Goal: Transaction & Acquisition: Purchase product/service

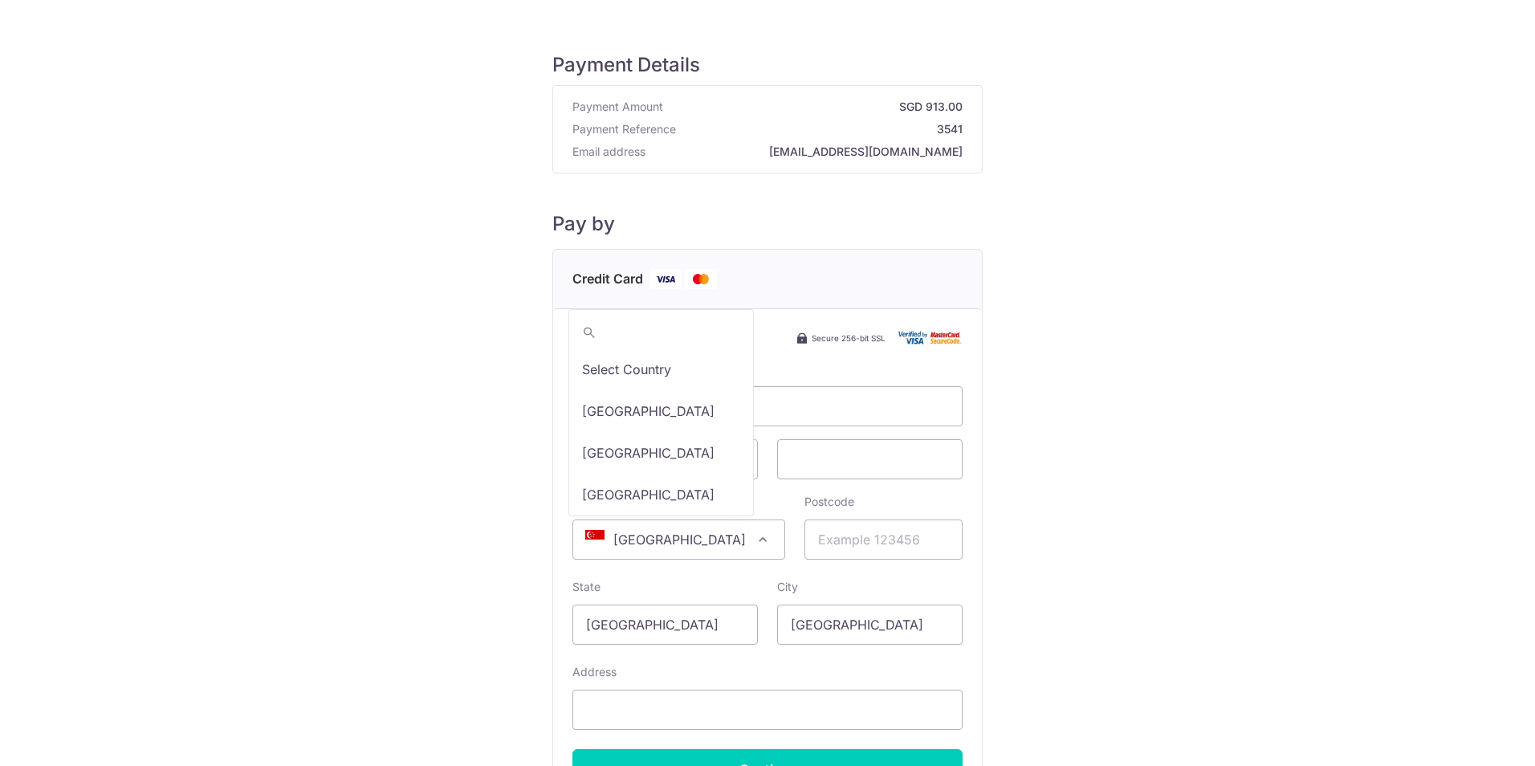
click at [753, 541] on span at bounding box center [762, 539] width 19 height 19
type input "tha"
select select "218"
click at [812, 537] on input "Postcode" at bounding box center [883, 539] width 158 height 40
click at [844, 540] on input "Postcode" at bounding box center [883, 539] width 158 height 40
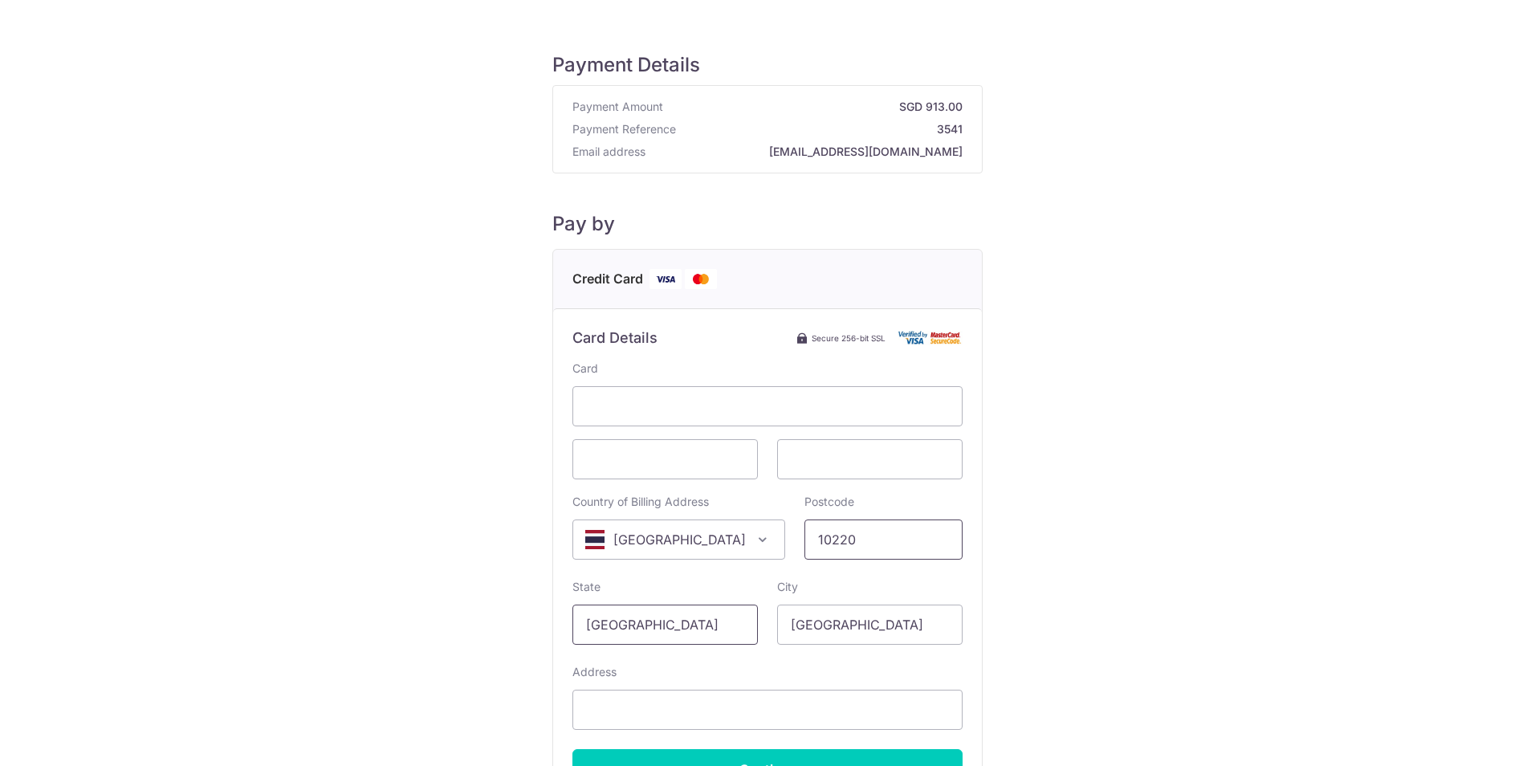
type input "10220"
click at [669, 629] on input "[GEOGRAPHIC_DATA]" at bounding box center [664, 624] width 185 height 40
drag, startPoint x: 699, startPoint y: 625, endPoint x: 559, endPoint y: 624, distance: 139.7
click at [563, 624] on div "State [GEOGRAPHIC_DATA]" at bounding box center [665, 612] width 205 height 66
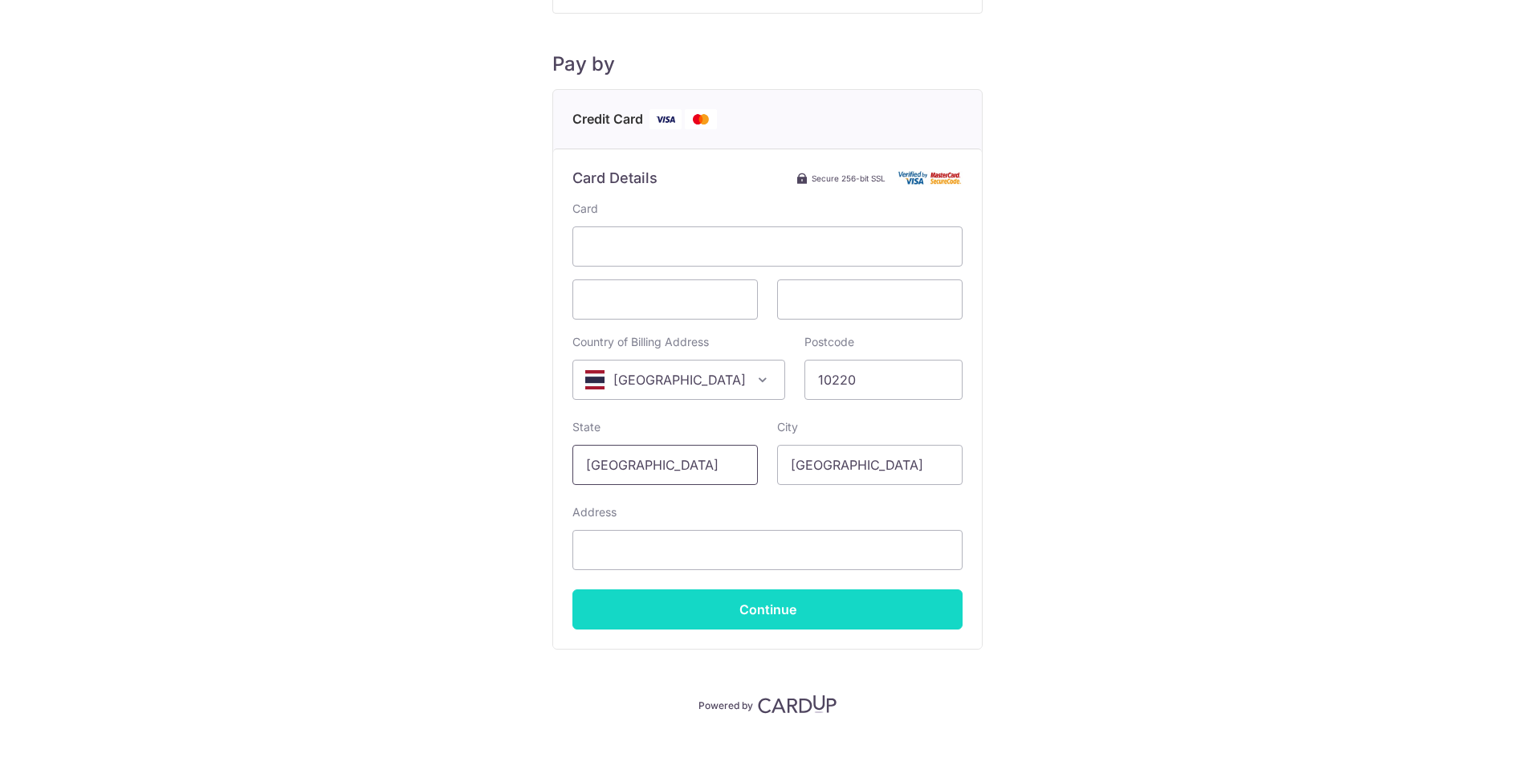
scroll to position [161, 0]
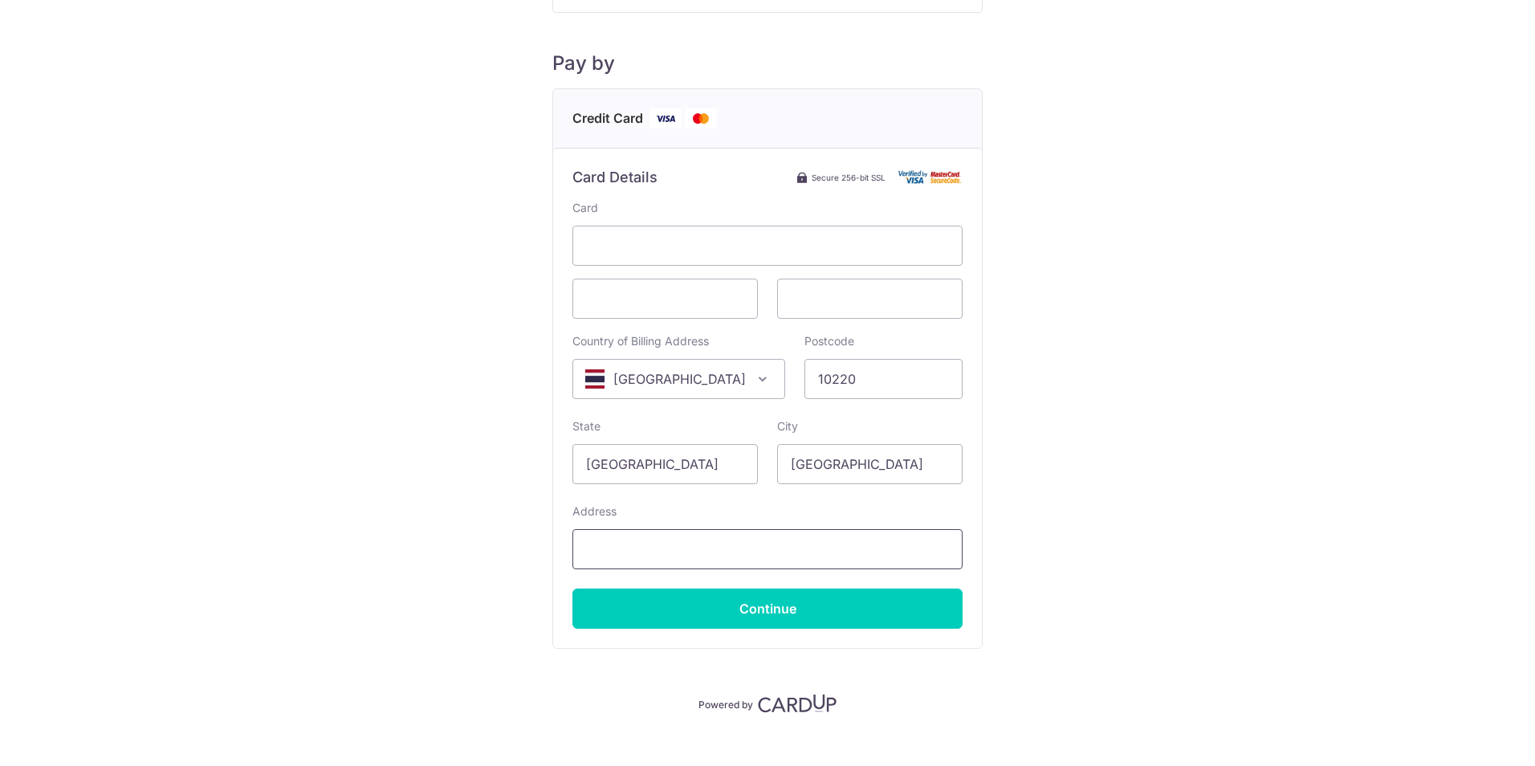
click at [727, 543] on input "Address" at bounding box center [767, 549] width 390 height 40
type input "Samai"
drag, startPoint x: 706, startPoint y: 525, endPoint x: 703, endPoint y: 538, distance: 13.2
click at [706, 524] on div "Address Samai" at bounding box center [767, 536] width 390 height 66
click at [697, 550] on input "Samai" at bounding box center [767, 549] width 390 height 40
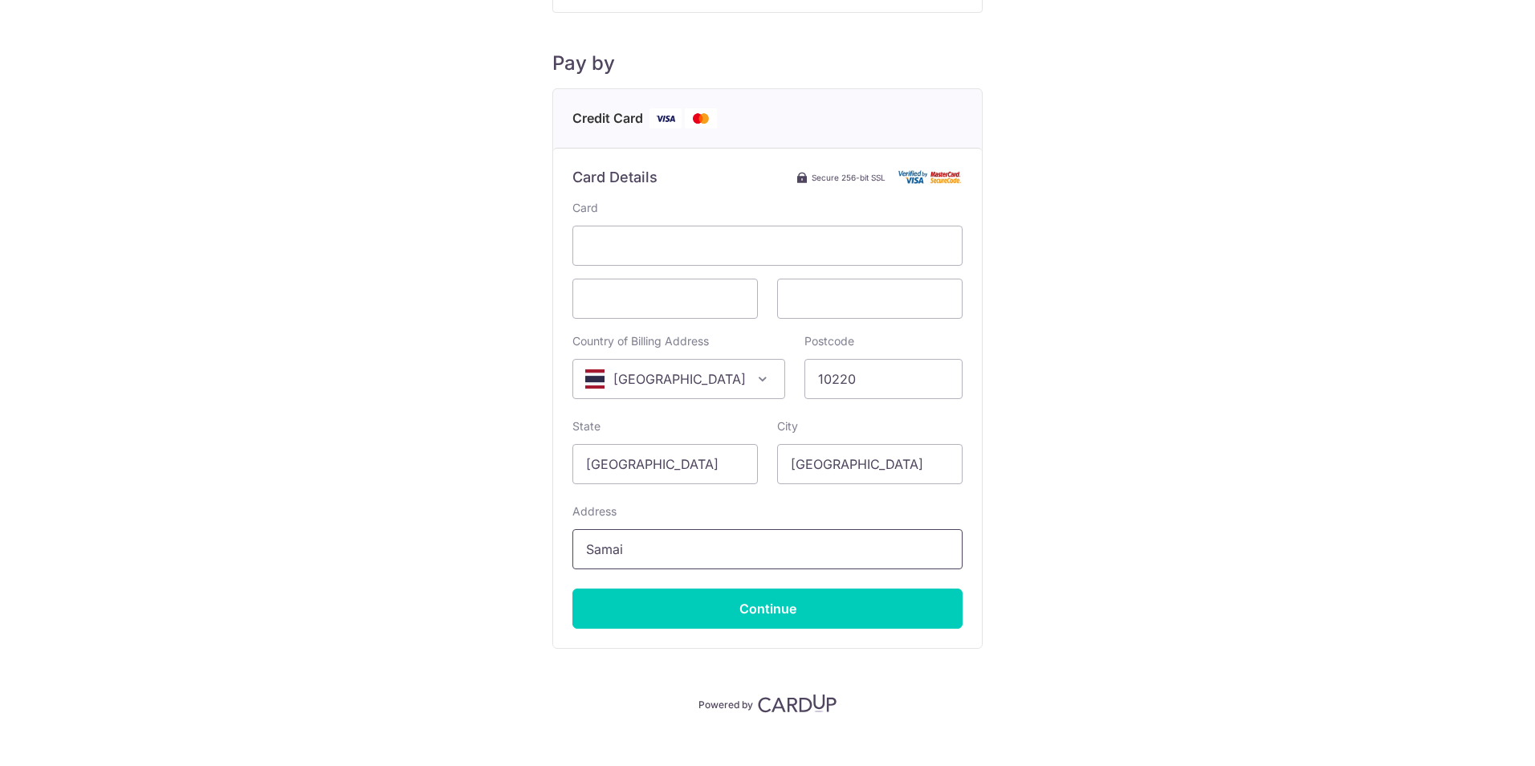
drag, startPoint x: 672, startPoint y: 555, endPoint x: 564, endPoint y: 555, distance: 107.6
click at [564, 555] on div "Card Details Secure 256-bit SSL Card Country of Billing Address Select Country …" at bounding box center [767, 398] width 429 height 500
type input "89/195 Samai 55"
click at [870, 457] on input "[GEOGRAPHIC_DATA]" at bounding box center [869, 464] width 185 height 40
type input "S"
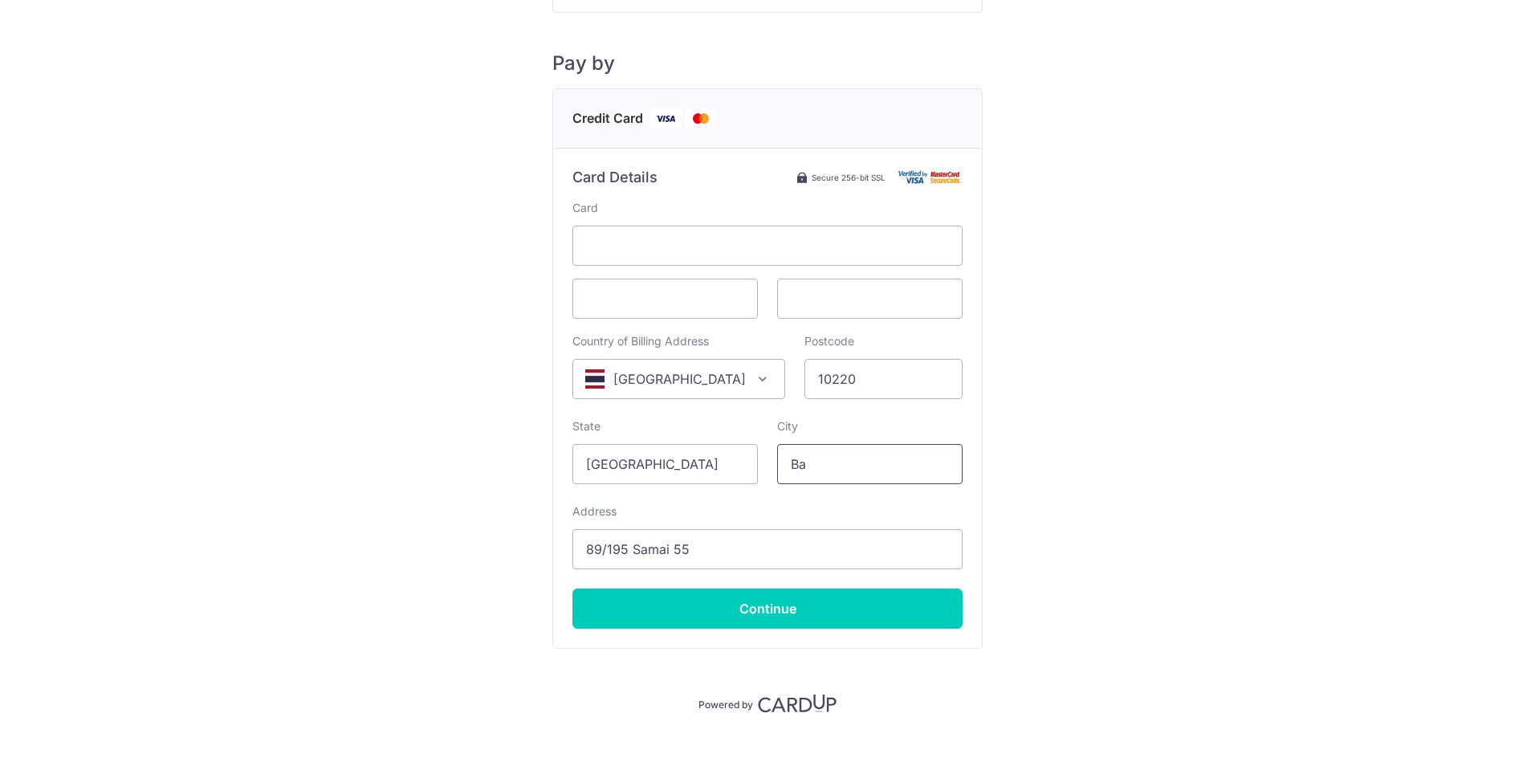
type input "[GEOGRAPHIC_DATA]"
drag, startPoint x: 686, startPoint y: 464, endPoint x: 569, endPoint y: 474, distance: 117.6
click at [572, 474] on input "[GEOGRAPHIC_DATA]" at bounding box center [664, 464] width 185 height 40
type input "[GEOGRAPHIC_DATA]"
click at [734, 548] on input "89/195 Samai 55" at bounding box center [767, 549] width 390 height 40
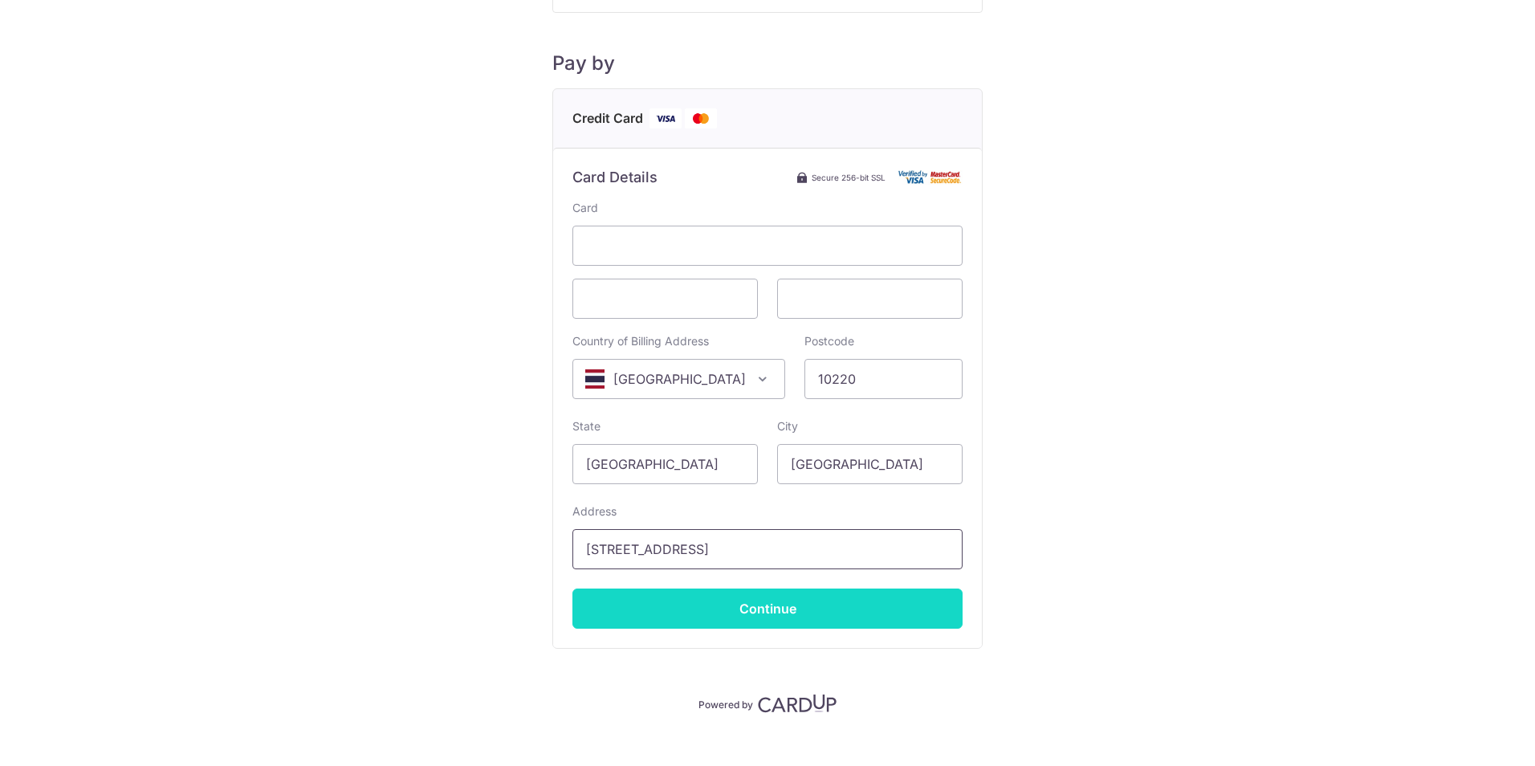
type input "[STREET_ADDRESS]"
click at [770, 612] on input "Continue" at bounding box center [767, 608] width 390 height 40
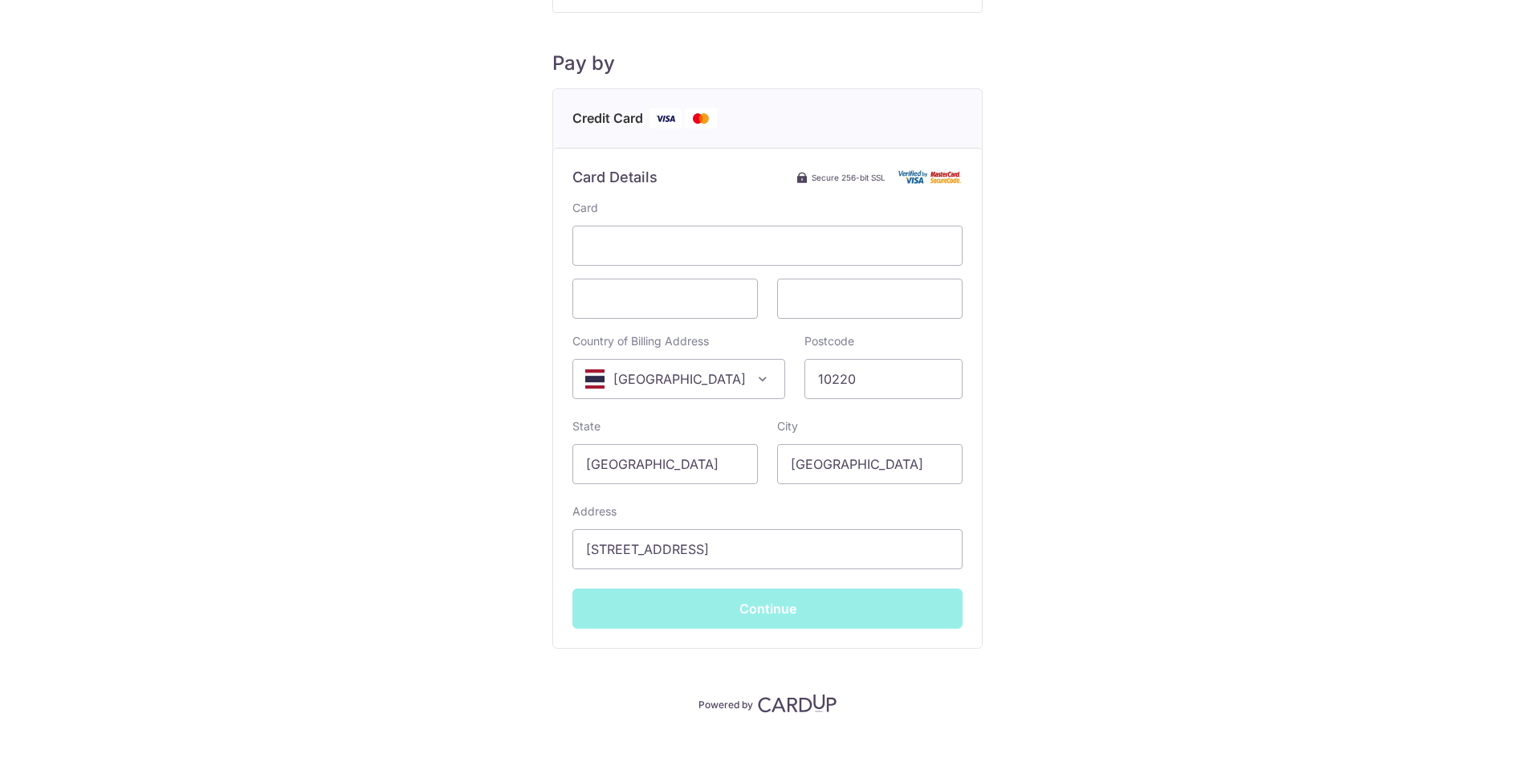
type input "**** 6217"
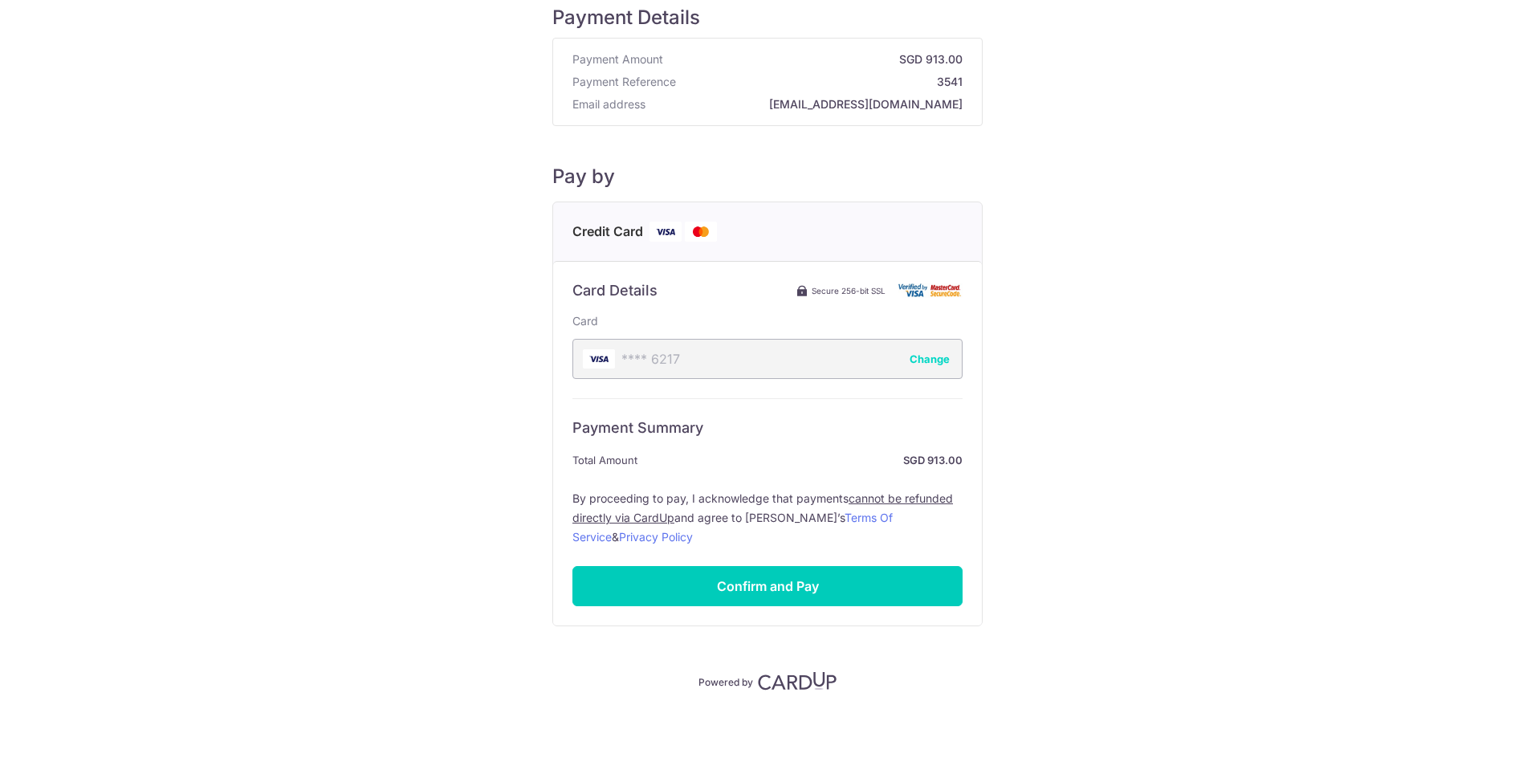
scroll to position [47, 0]
click at [671, 346] on div "**** 6217 Change" at bounding box center [767, 359] width 390 height 40
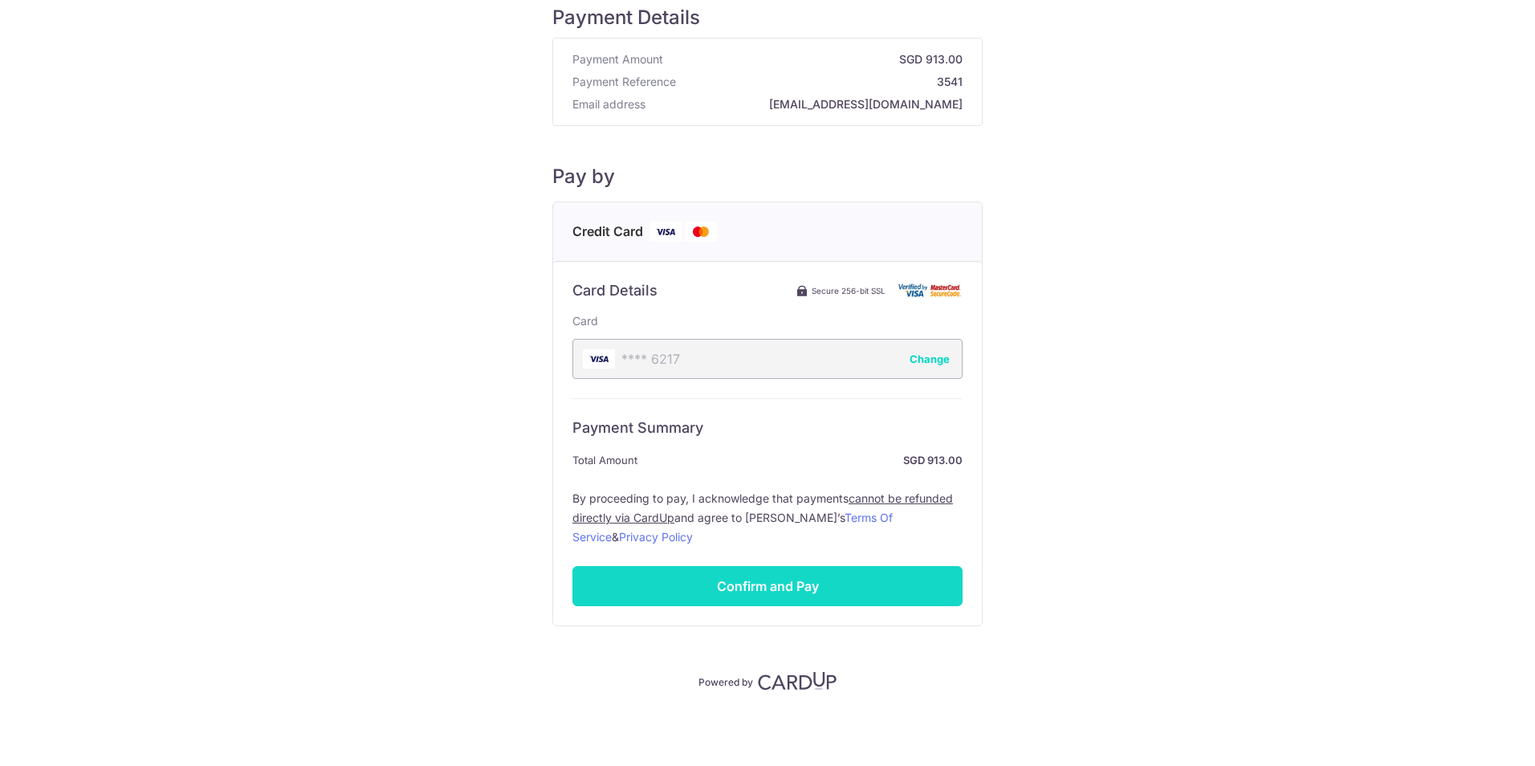
click at [780, 584] on input "Confirm and Pay" at bounding box center [767, 586] width 390 height 40
